Goal: Task Accomplishment & Management: Manage account settings

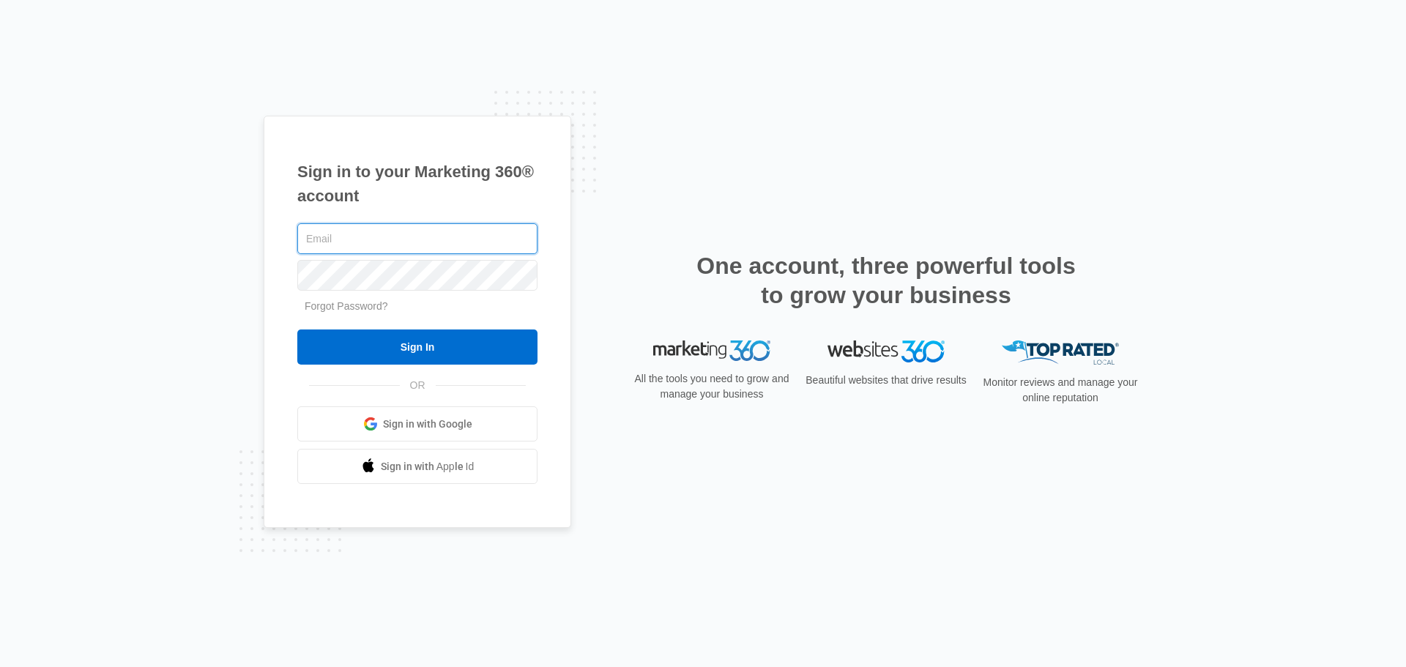
type input "[PERSON_NAME][EMAIL_ADDRESS][DOMAIN_NAME]"
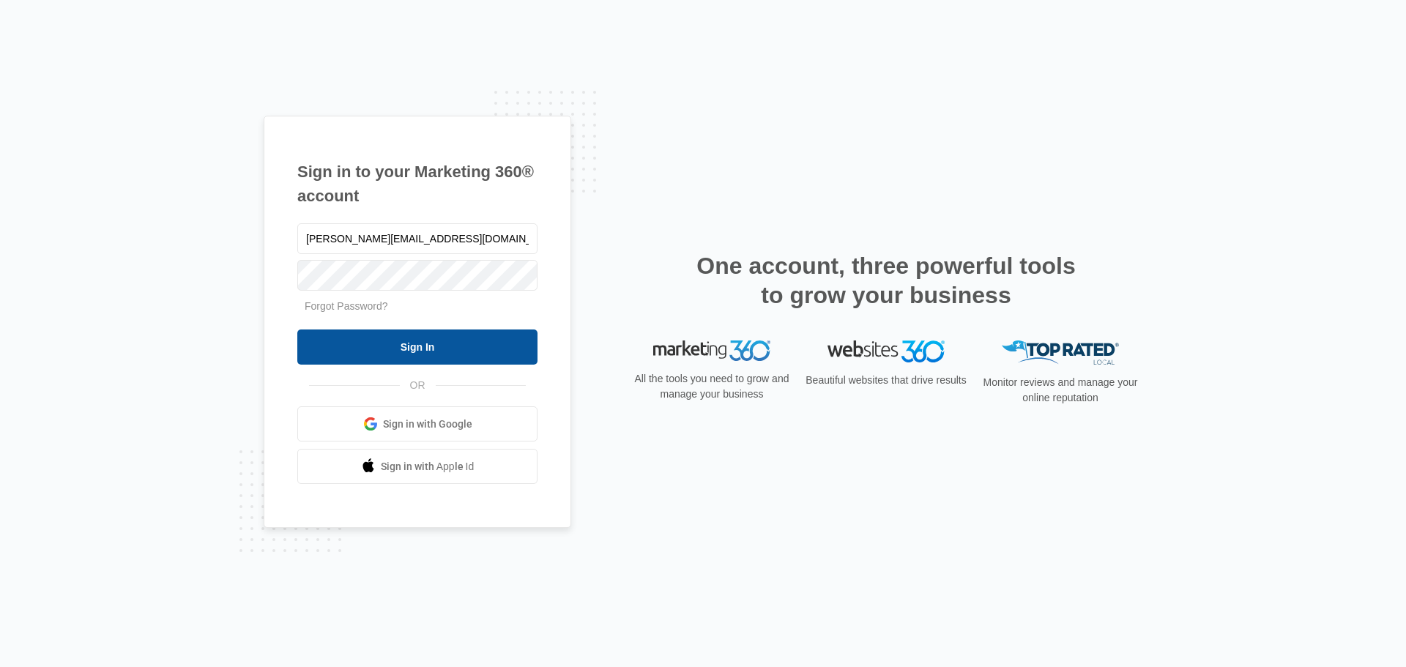
click at [436, 345] on input "Sign In" at bounding box center [417, 346] width 240 height 35
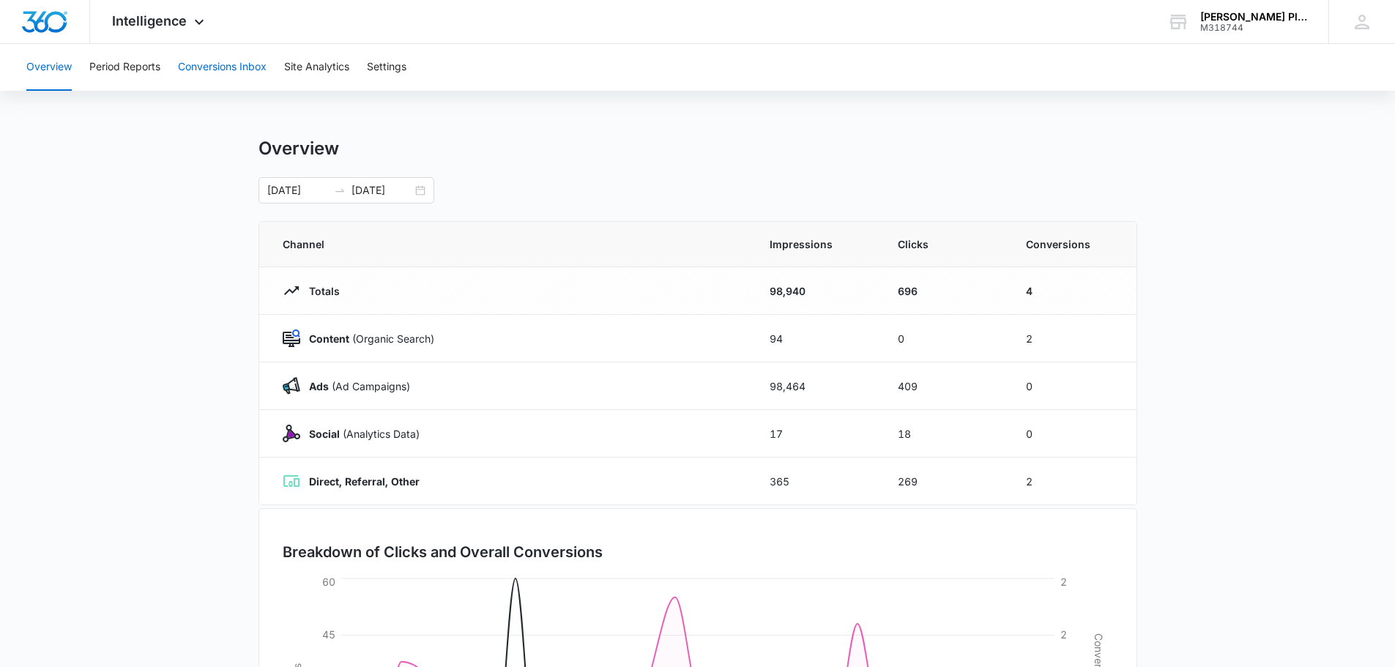
click at [208, 67] on button "Conversions Inbox" at bounding box center [222, 67] width 89 height 47
